Goal: Task Accomplishment & Management: Use online tool/utility

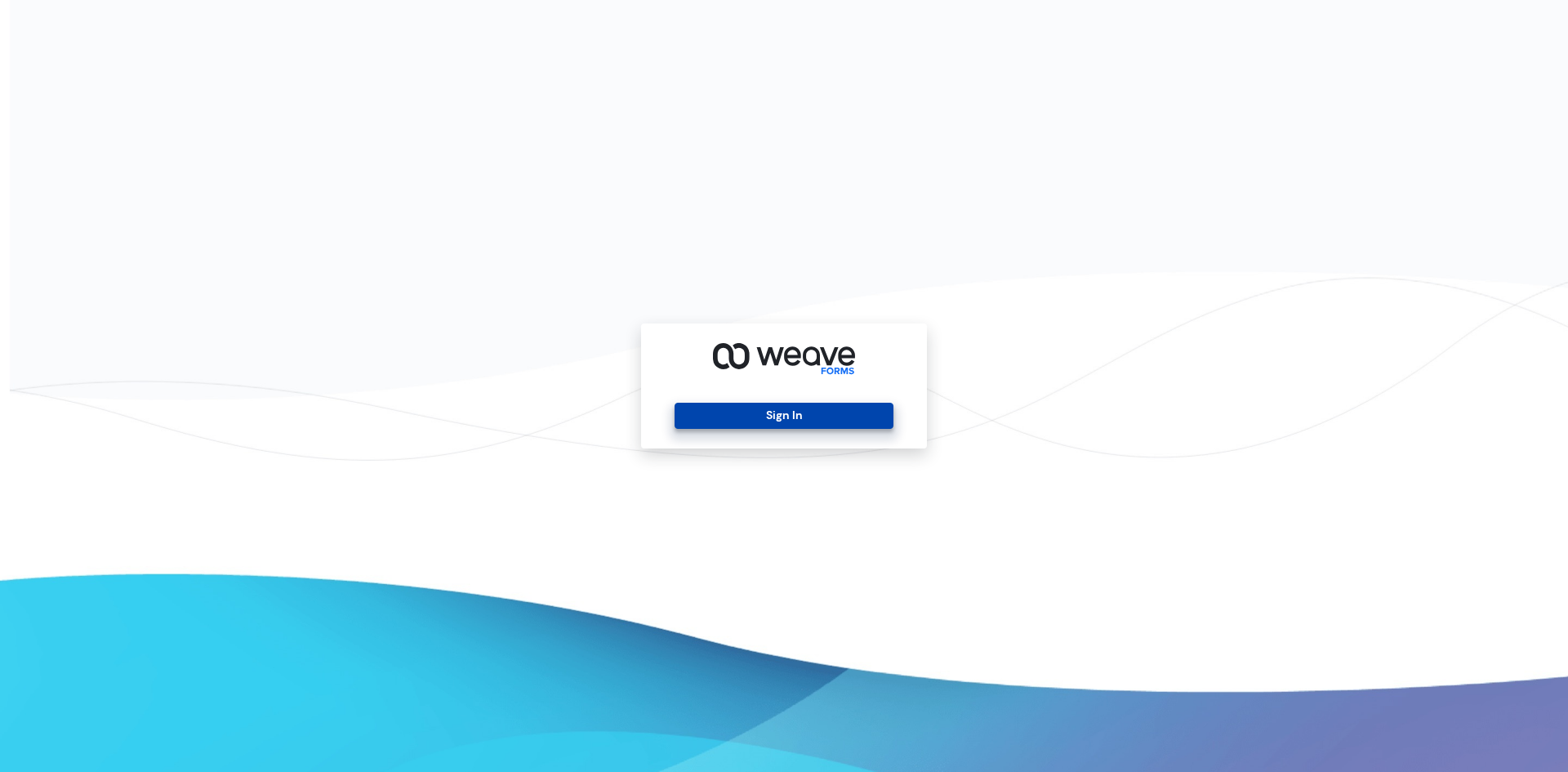
click at [745, 414] on button "Sign In" at bounding box center [783, 416] width 218 height 26
